Goal: Navigation & Orientation: Find specific page/section

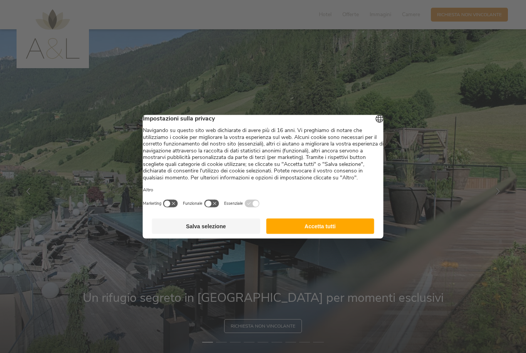
click at [351, 234] on button "Accetta tutti" at bounding box center [320, 225] width 108 height 15
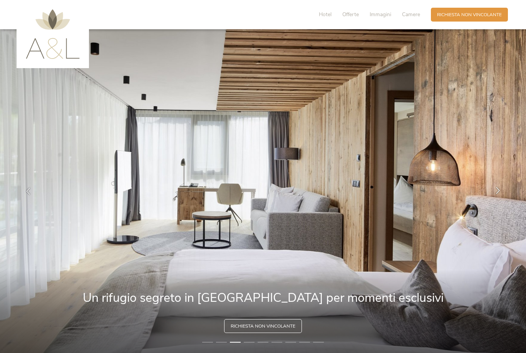
click at [500, 194] on icon at bounding box center [497, 190] width 7 height 7
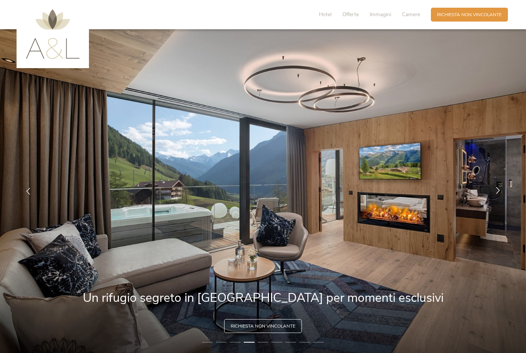
click at [495, 201] on div at bounding box center [497, 190] width 19 height 19
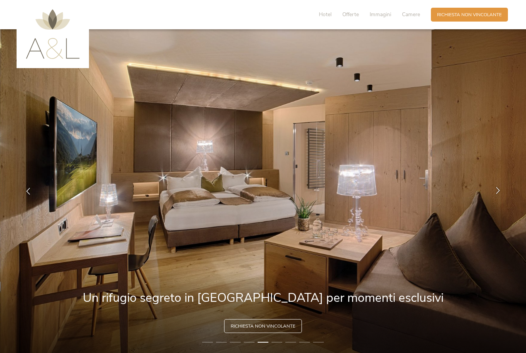
click at [496, 194] on icon at bounding box center [497, 190] width 7 height 7
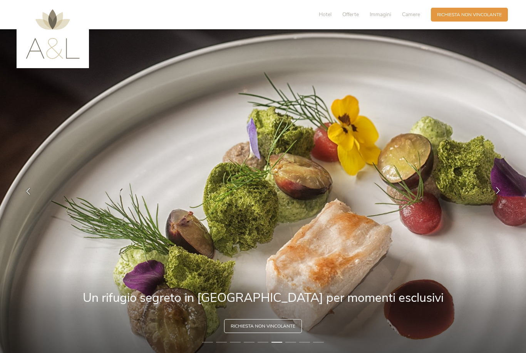
click at [498, 194] on icon at bounding box center [497, 190] width 7 height 7
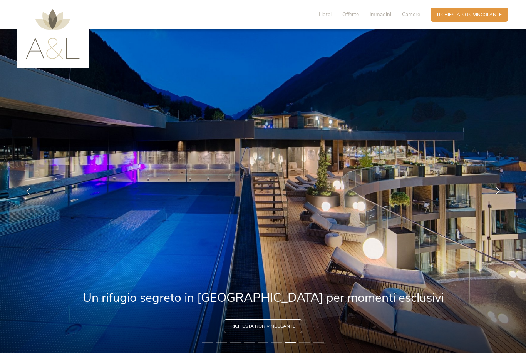
click at [497, 194] on icon at bounding box center [497, 190] width 7 height 7
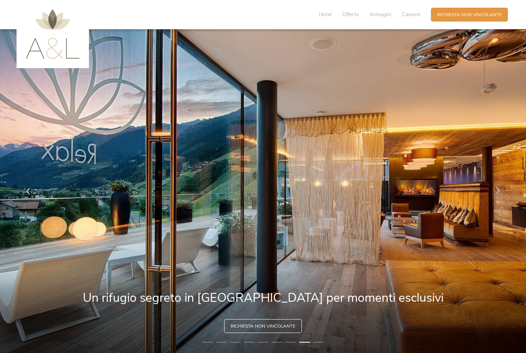
click at [499, 194] on icon at bounding box center [497, 190] width 7 height 7
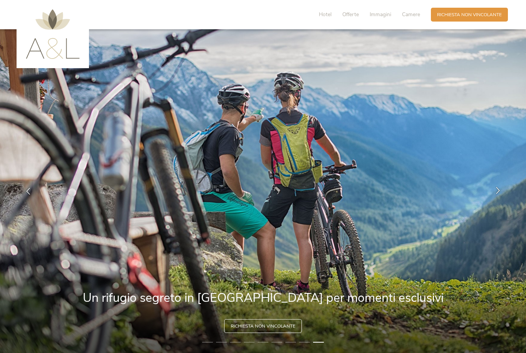
click at [497, 201] on div at bounding box center [497, 190] width 19 height 19
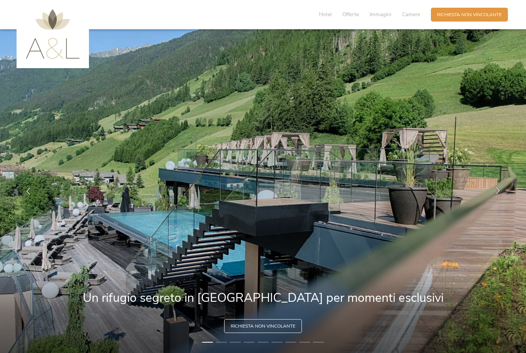
click at [500, 194] on icon at bounding box center [497, 190] width 7 height 7
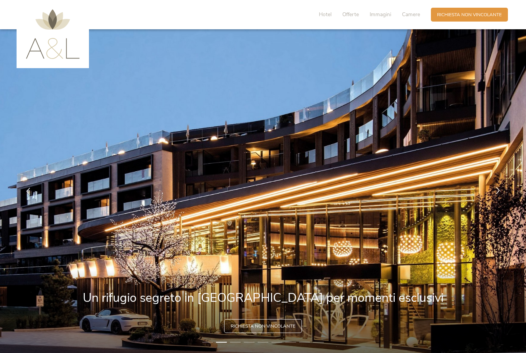
click at [499, 194] on icon at bounding box center [497, 190] width 7 height 7
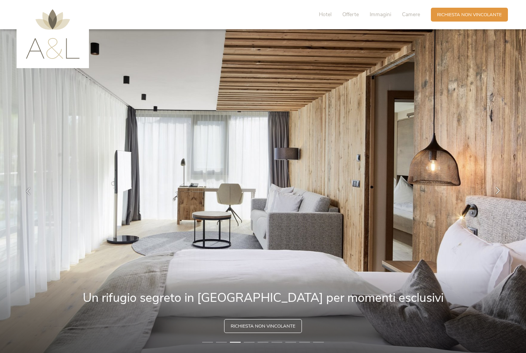
click at [504, 201] on div at bounding box center [497, 190] width 19 height 19
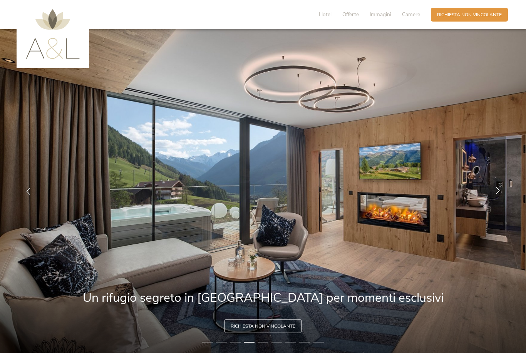
click at [500, 194] on icon at bounding box center [497, 190] width 7 height 7
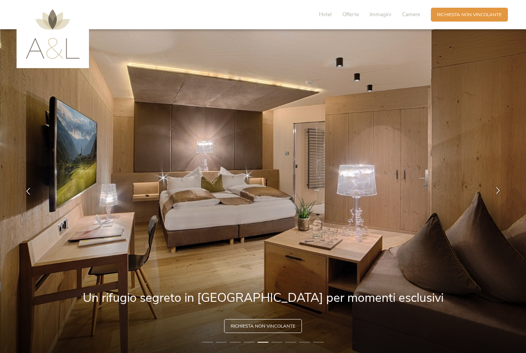
click at [500, 194] on icon at bounding box center [497, 190] width 7 height 7
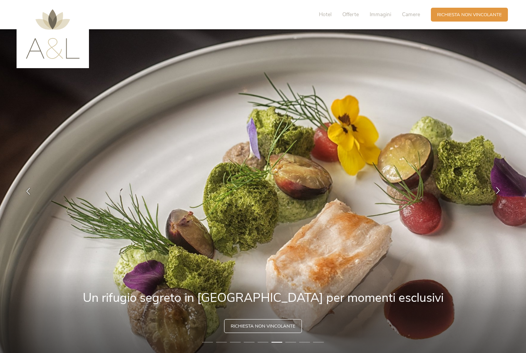
click at [498, 194] on icon at bounding box center [497, 190] width 7 height 7
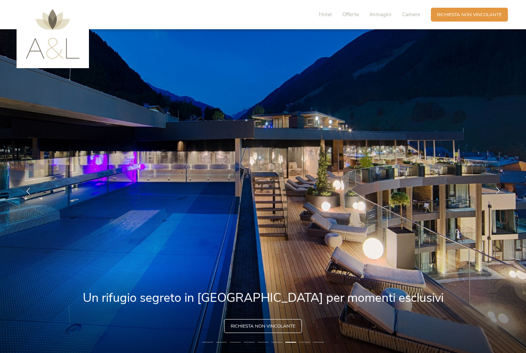
click at [497, 194] on icon at bounding box center [497, 190] width 7 height 7
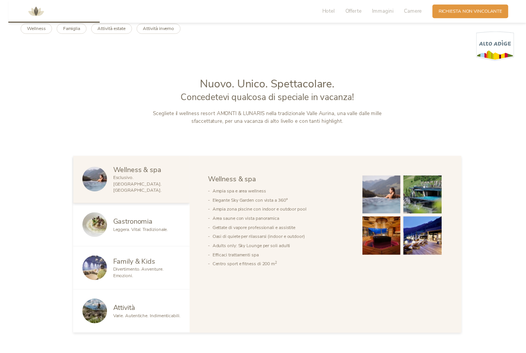
scroll to position [357, 0]
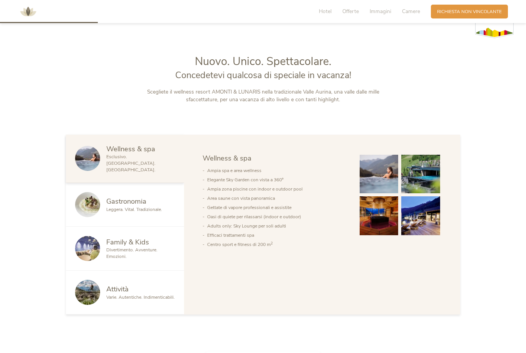
click at [428, 235] on img at bounding box center [420, 215] width 39 height 39
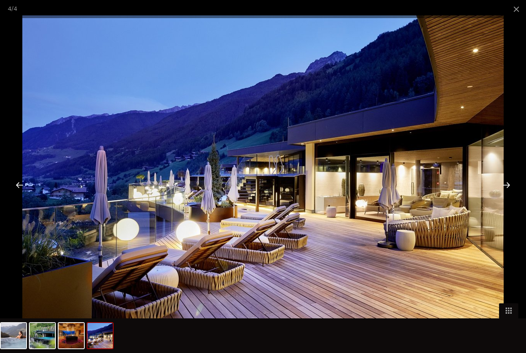
click at [507, 197] on div at bounding box center [506, 185] width 24 height 24
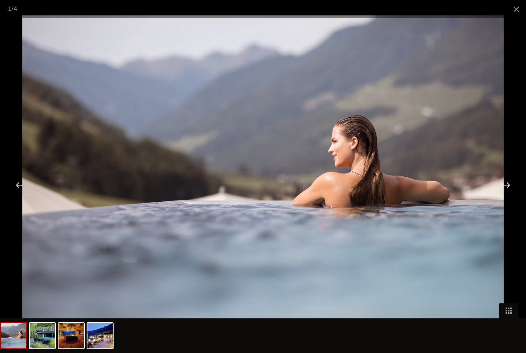
click at [505, 197] on div at bounding box center [506, 185] width 24 height 24
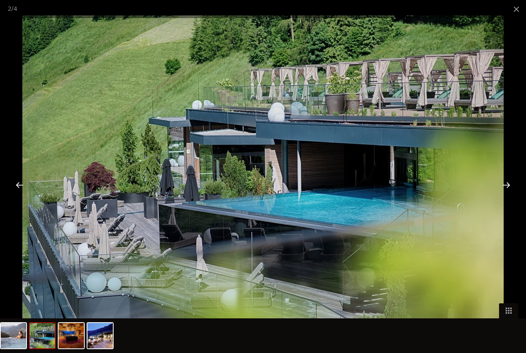
click at [502, 197] on div at bounding box center [506, 185] width 24 height 24
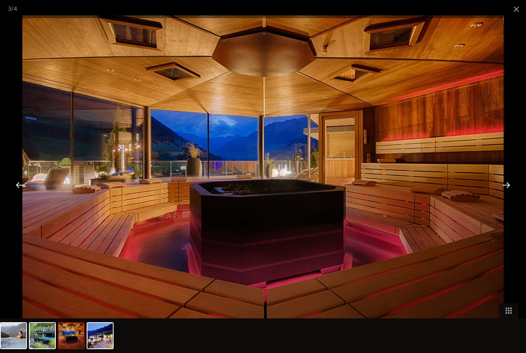
click at [503, 197] on div at bounding box center [506, 185] width 24 height 24
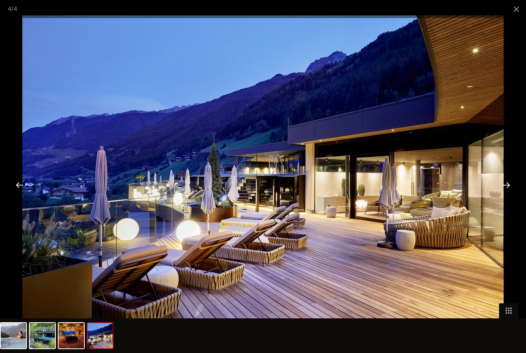
click at [505, 197] on div at bounding box center [506, 185] width 24 height 24
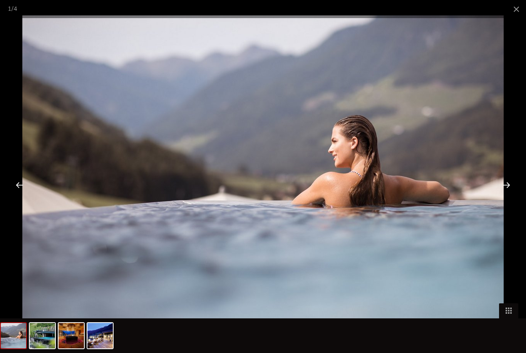
click at [504, 197] on div at bounding box center [506, 185] width 24 height 24
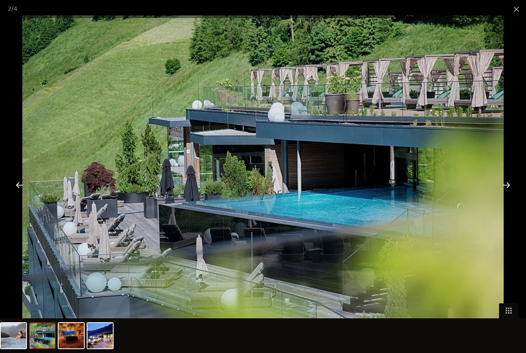
click at [506, 197] on div at bounding box center [506, 185] width 24 height 24
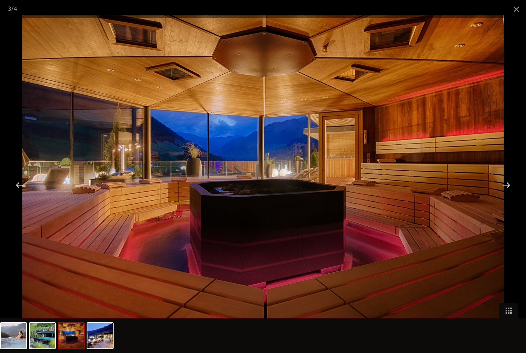
click at [509, 197] on div at bounding box center [506, 185] width 24 height 24
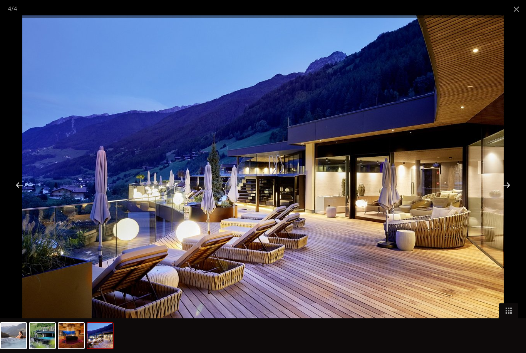
click at [506, 197] on div at bounding box center [506, 185] width 24 height 24
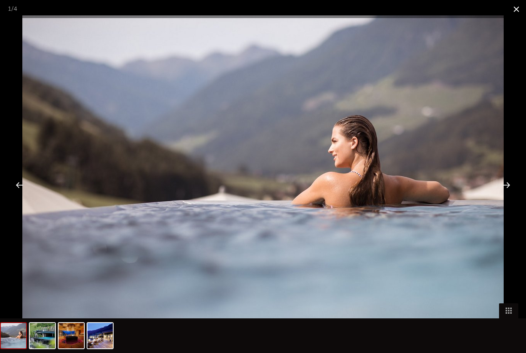
click at [521, 14] on span at bounding box center [516, 9] width 19 height 18
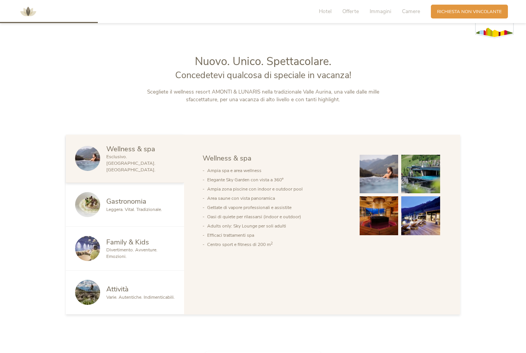
click at [386, 235] on img at bounding box center [379, 215] width 39 height 39
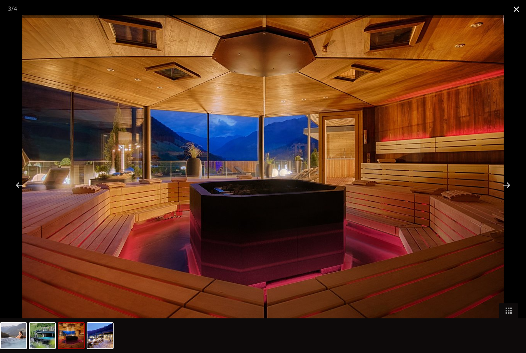
click at [514, 9] on span at bounding box center [516, 9] width 19 height 18
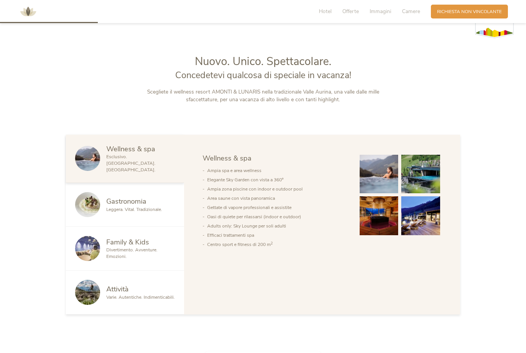
click at [135, 206] on span "Gastronomia" at bounding box center [126, 201] width 40 height 10
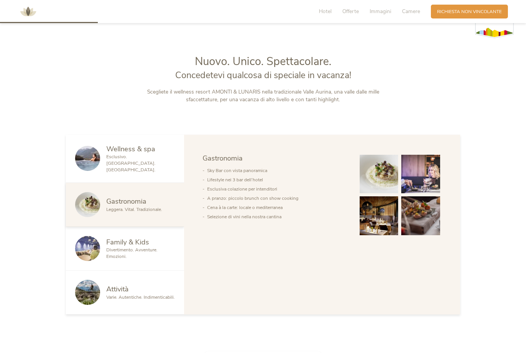
click at [390, 194] on img at bounding box center [379, 174] width 39 height 39
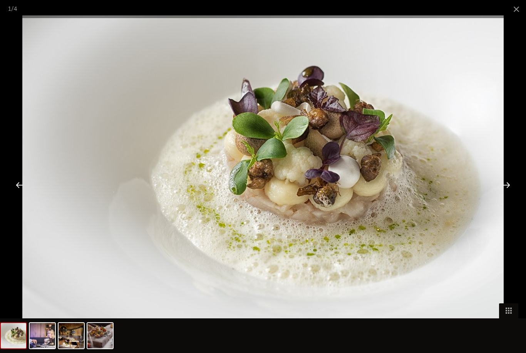
click at [509, 197] on div at bounding box center [506, 185] width 24 height 24
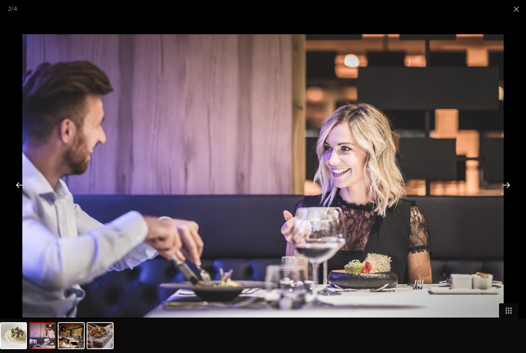
click at [506, 196] on div at bounding box center [506, 185] width 24 height 24
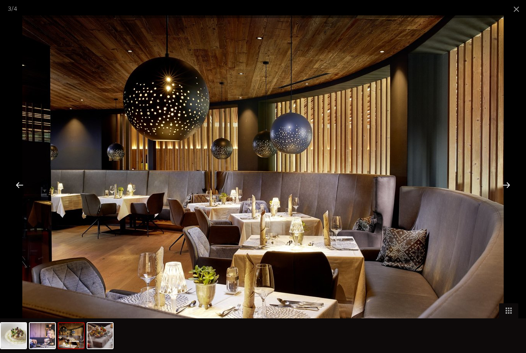
click at [509, 197] on div at bounding box center [506, 185] width 24 height 24
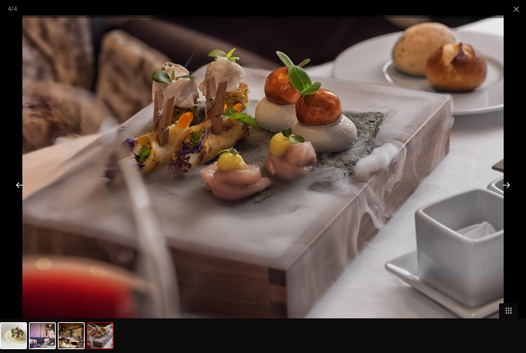
click at [506, 197] on div at bounding box center [506, 185] width 24 height 24
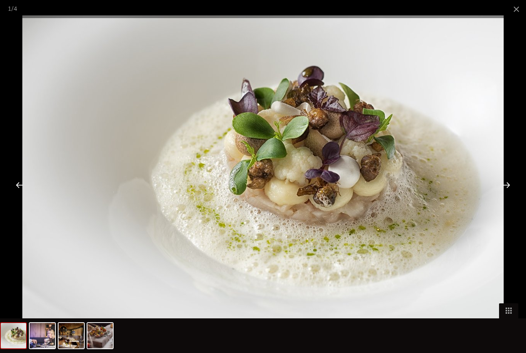
click at [506, 197] on div at bounding box center [506, 185] width 24 height 24
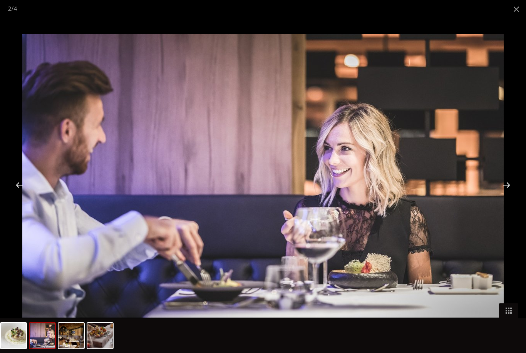
click at [507, 197] on div at bounding box center [506, 185] width 24 height 24
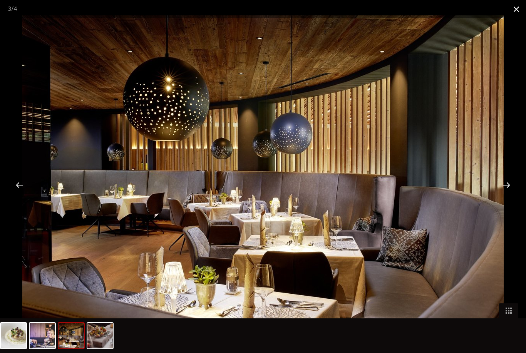
click at [515, 8] on span at bounding box center [516, 9] width 19 height 18
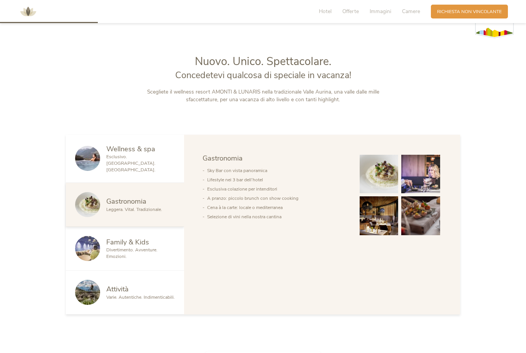
click at [99, 261] on img at bounding box center [87, 248] width 25 height 25
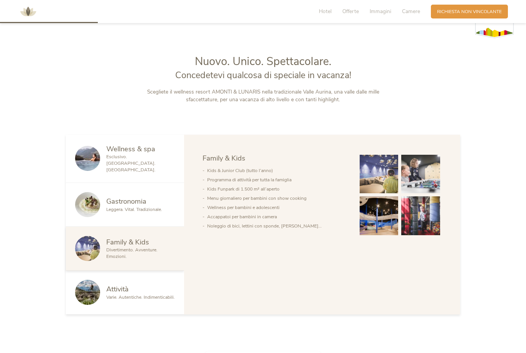
click at [105, 305] on div at bounding box center [90, 292] width 31 height 25
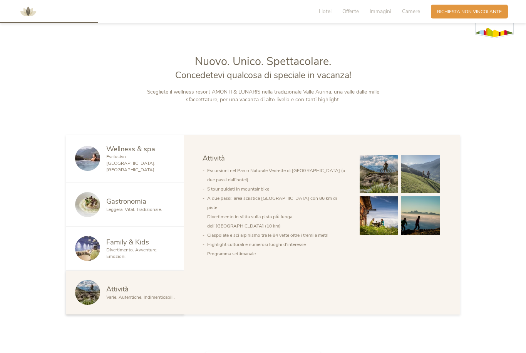
click at [384, 194] on img at bounding box center [379, 174] width 39 height 39
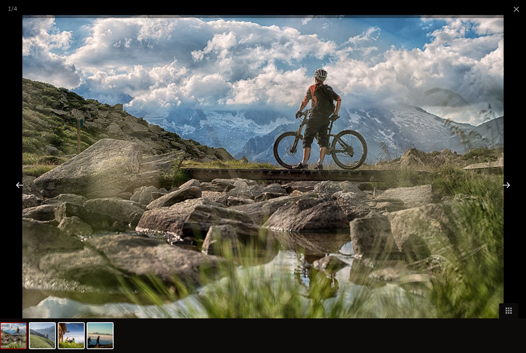
click at [507, 197] on div at bounding box center [506, 185] width 24 height 24
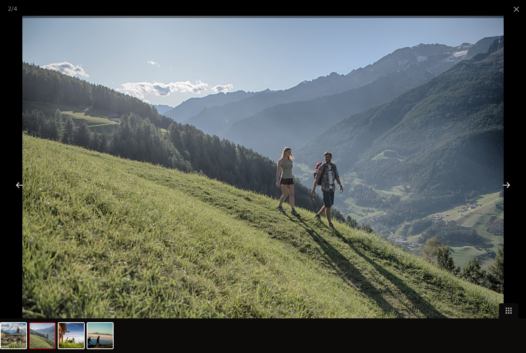
click at [504, 197] on div at bounding box center [506, 185] width 24 height 24
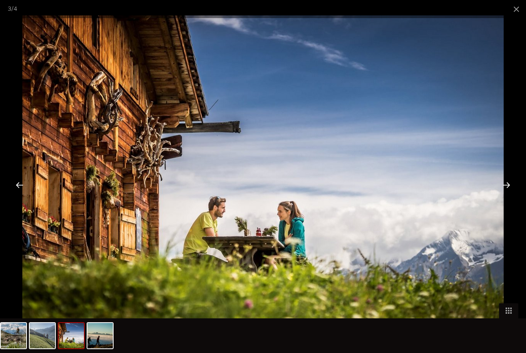
click at [507, 197] on div at bounding box center [506, 185] width 24 height 24
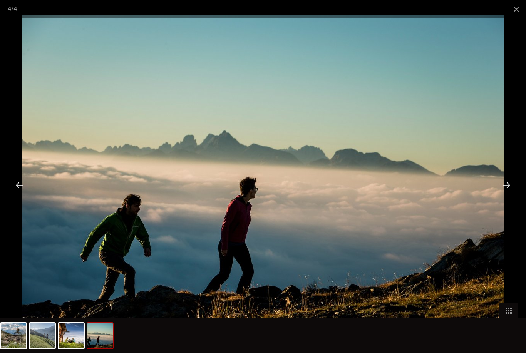
click at [503, 197] on div at bounding box center [506, 185] width 24 height 24
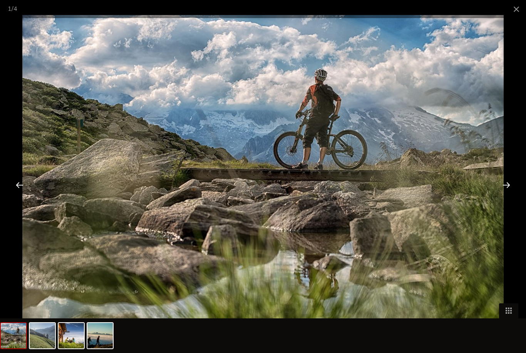
click at [508, 195] on div at bounding box center [506, 185] width 24 height 24
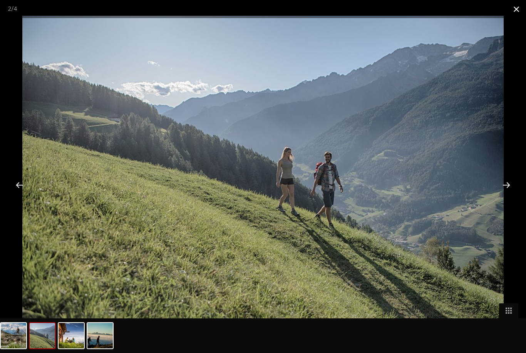
click at [512, 12] on span at bounding box center [516, 9] width 19 height 18
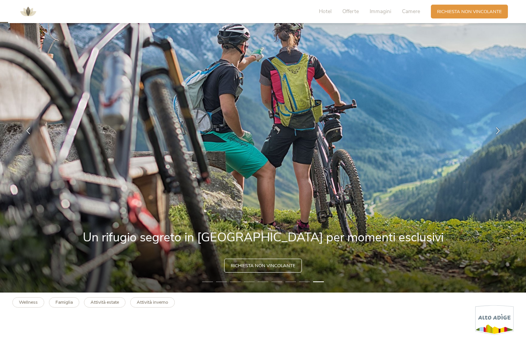
scroll to position [0, 0]
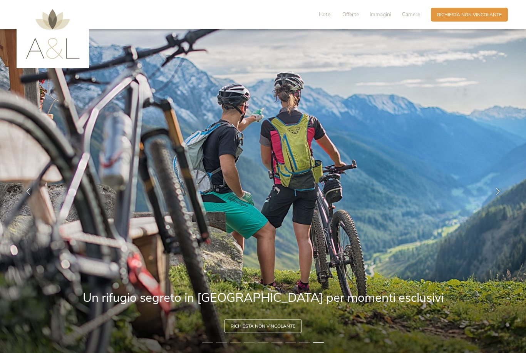
click at [59, 49] on img at bounding box center [53, 34] width 54 height 50
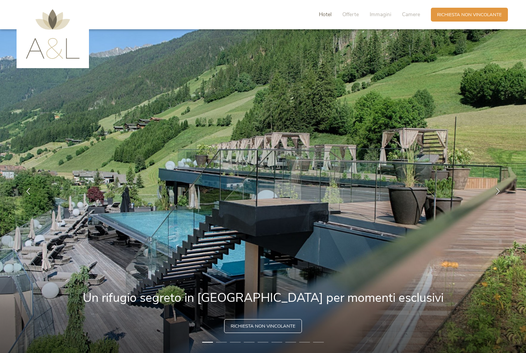
click at [321, 11] on span "Hotel" at bounding box center [325, 14] width 13 height 7
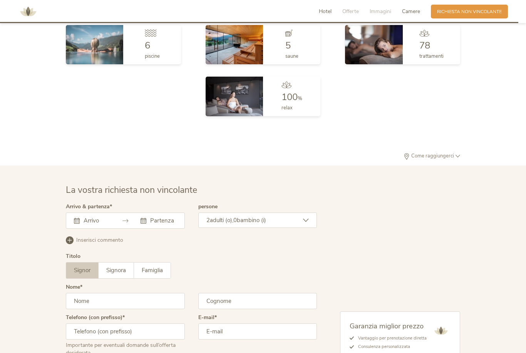
scroll to position [1925, 0]
